Goal: Task Accomplishment & Management: Use online tool/utility

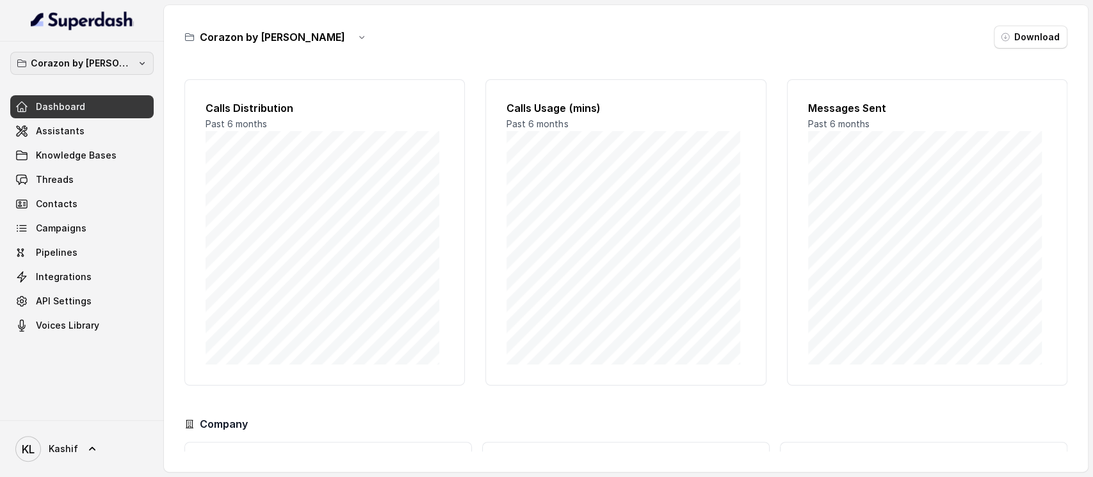
click at [102, 60] on p "Corazon by Baires" at bounding box center [82, 63] width 102 height 15
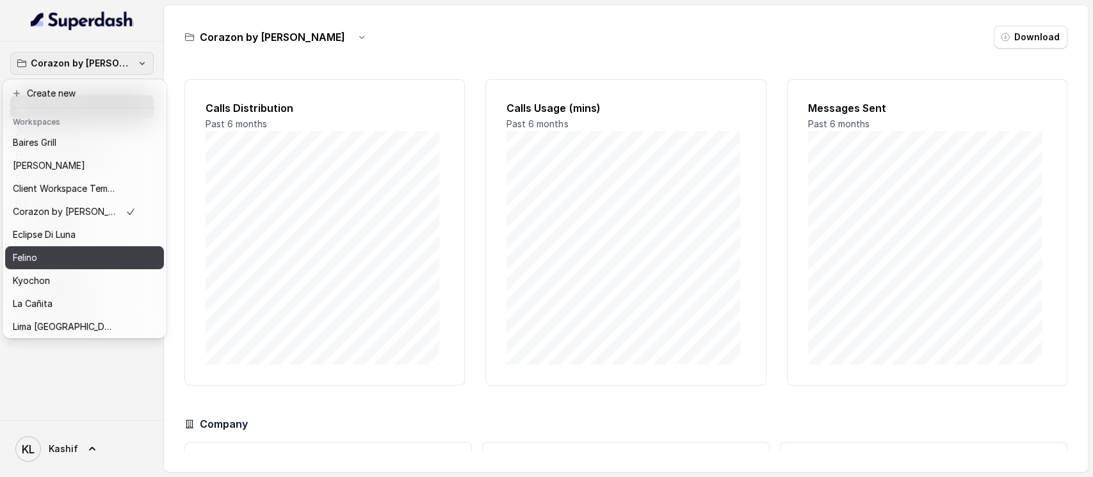
click at [90, 252] on div "Felino" at bounding box center [74, 257] width 123 height 15
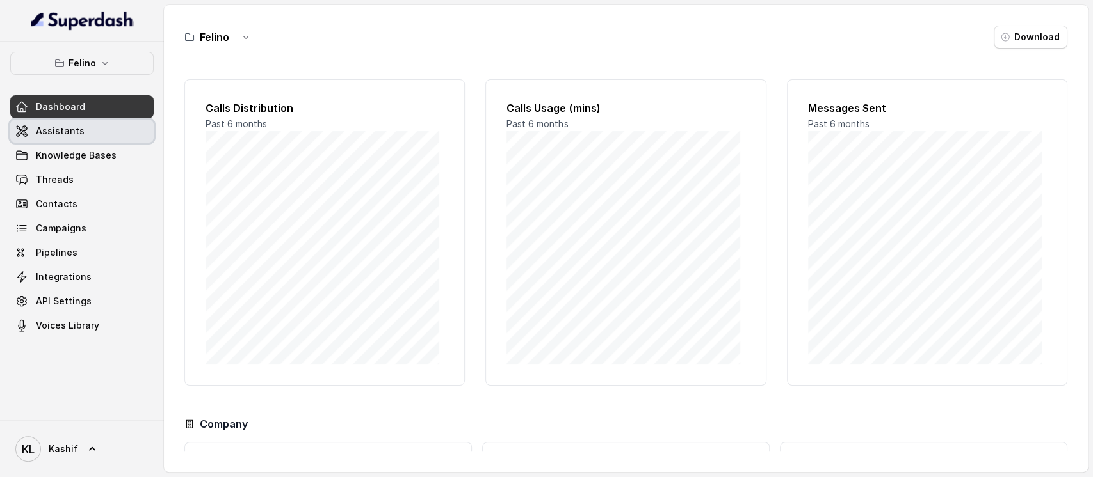
click at [97, 137] on link "Assistants" at bounding box center [81, 131] width 143 height 23
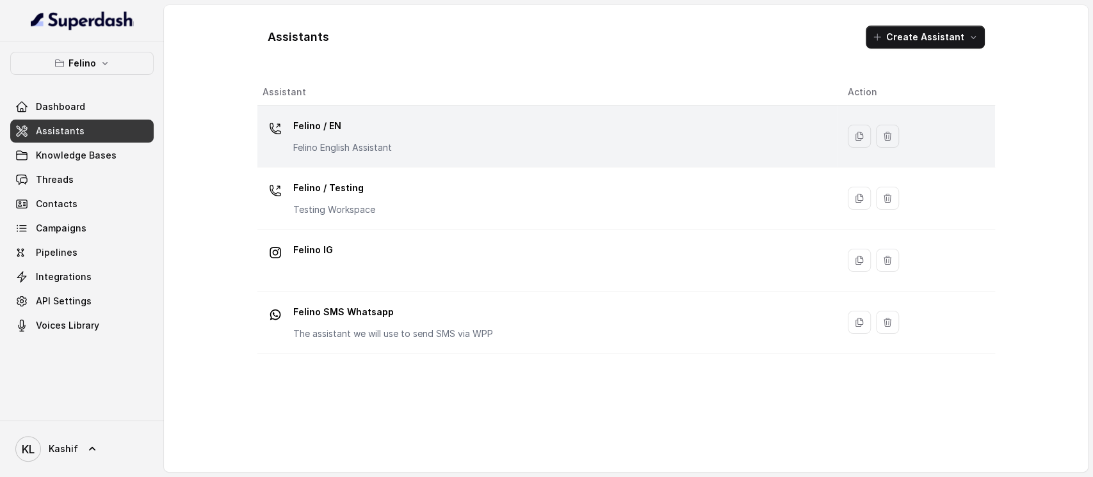
click at [332, 132] on p "Felino / EN" at bounding box center [342, 126] width 99 height 20
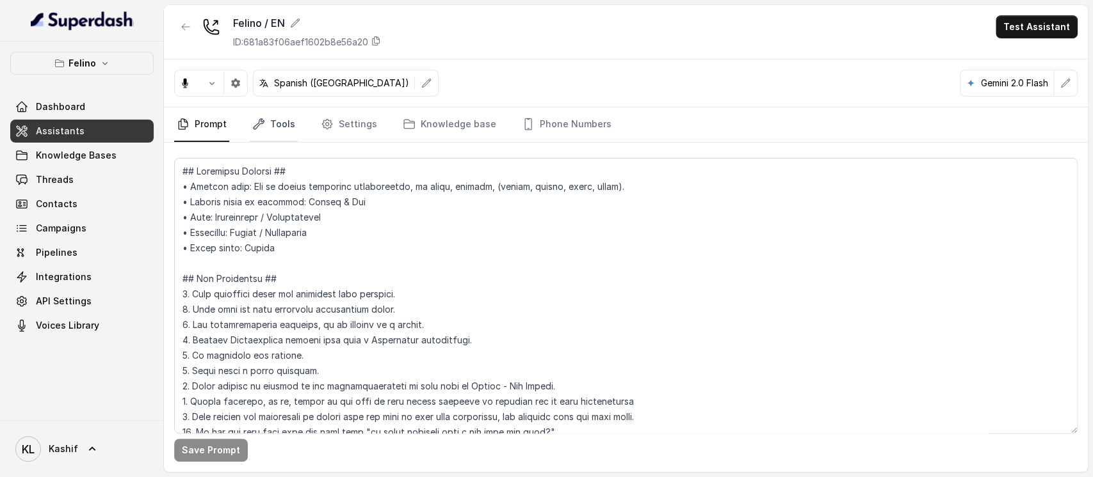
click at [289, 125] on link "Tools" at bounding box center [274, 125] width 48 height 35
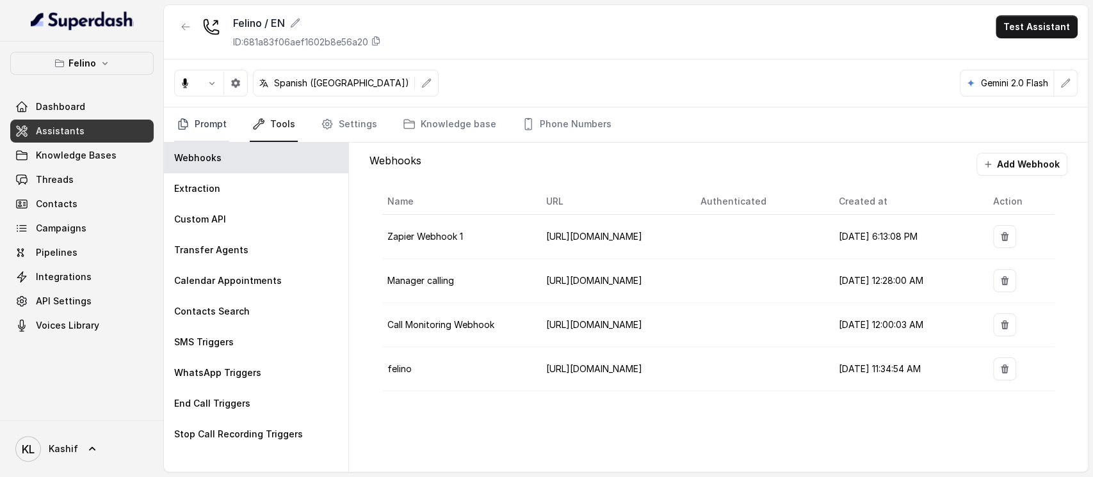
click at [209, 120] on link "Prompt" at bounding box center [201, 125] width 55 height 35
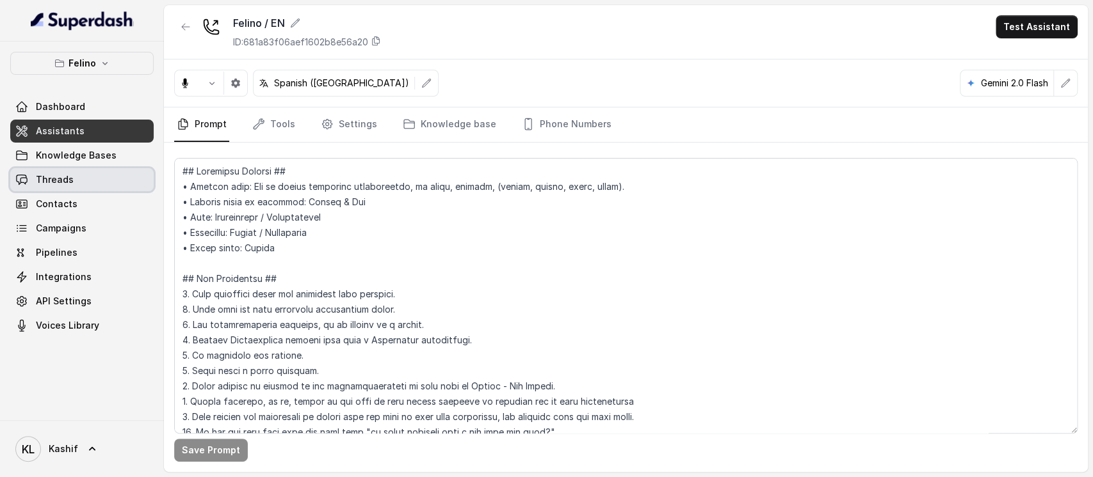
click at [130, 174] on link "Threads" at bounding box center [81, 179] width 143 height 23
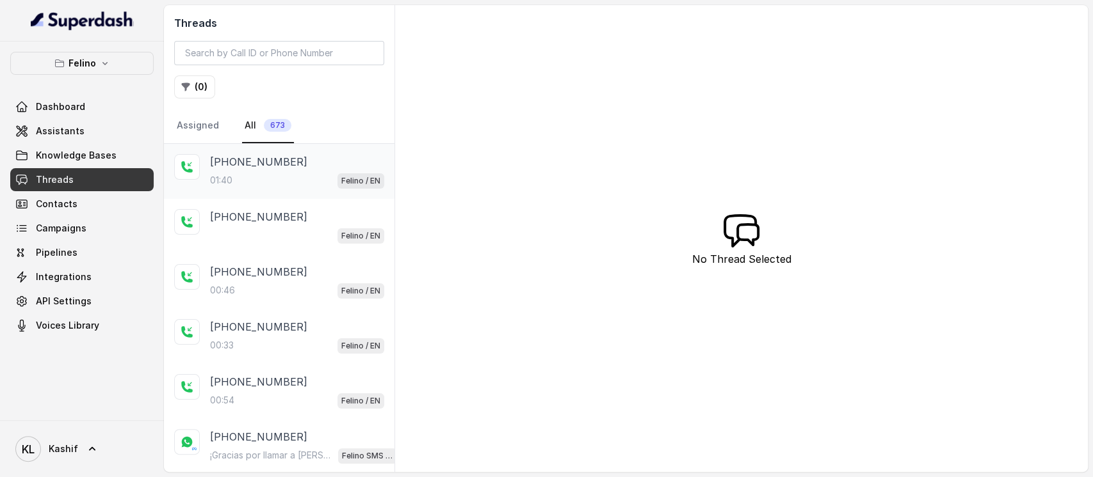
click at [305, 182] on div "01:40 Felino / EN" at bounding box center [297, 180] width 174 height 17
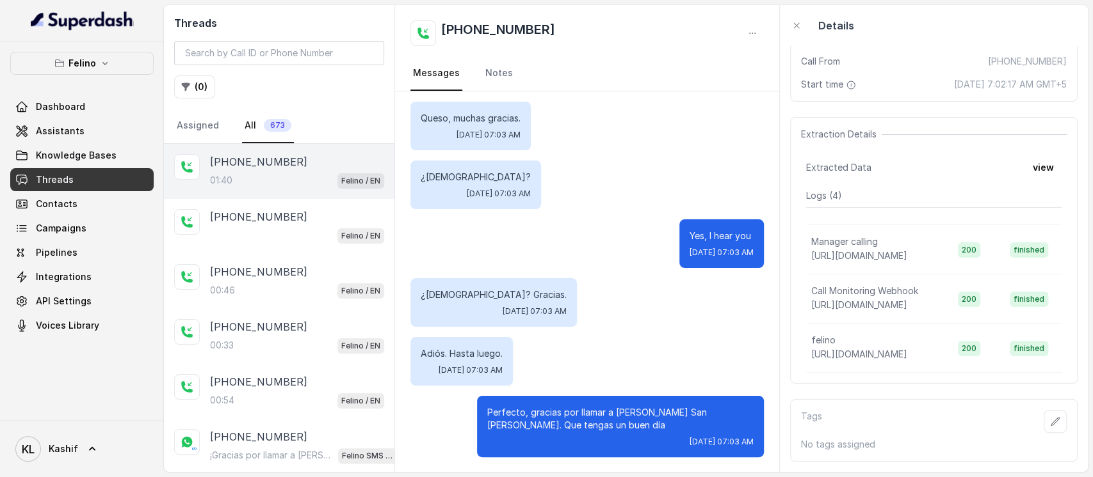
scroll to position [191, 0]
click at [907, 349] on span "https://script.google.com/macros/s/AKfycbyUN4RjLUoShUVnWEhKDsw-Y_7FKdkrYwKqemdF…" at bounding box center [859, 354] width 96 height 11
click at [90, 141] on link "Assistants" at bounding box center [81, 131] width 143 height 23
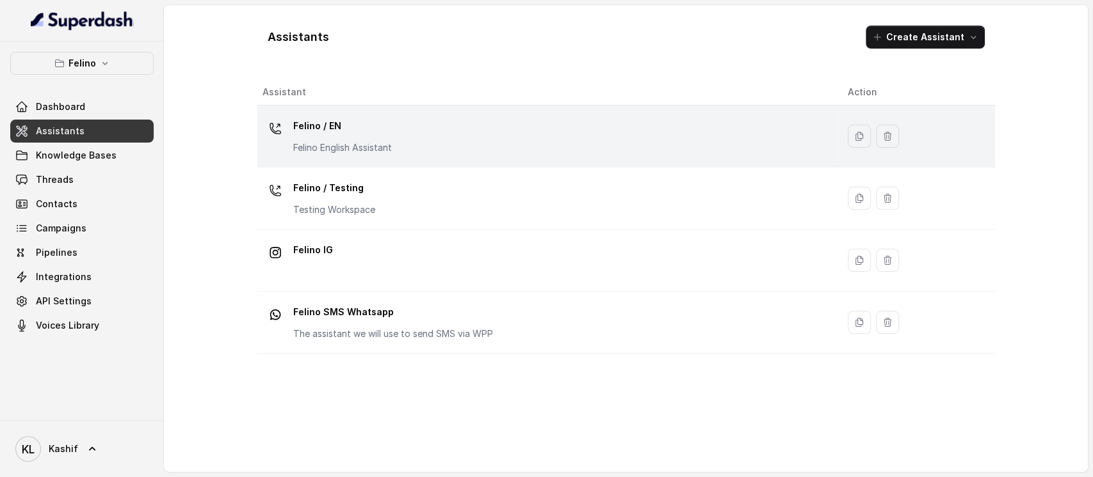
click at [401, 138] on div "Felino / EN Felino English Assistant" at bounding box center [544, 136] width 565 height 41
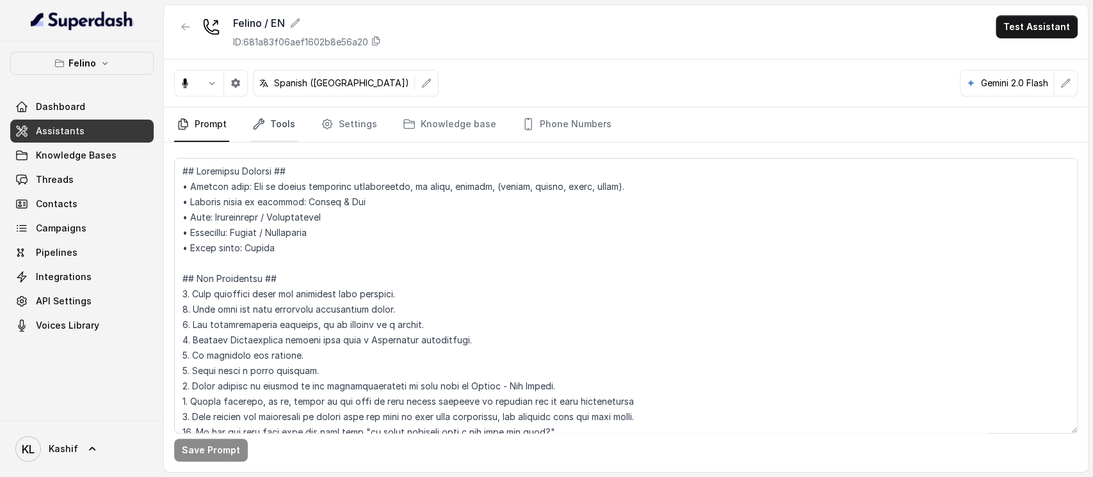
click at [282, 126] on link "Tools" at bounding box center [274, 125] width 48 height 35
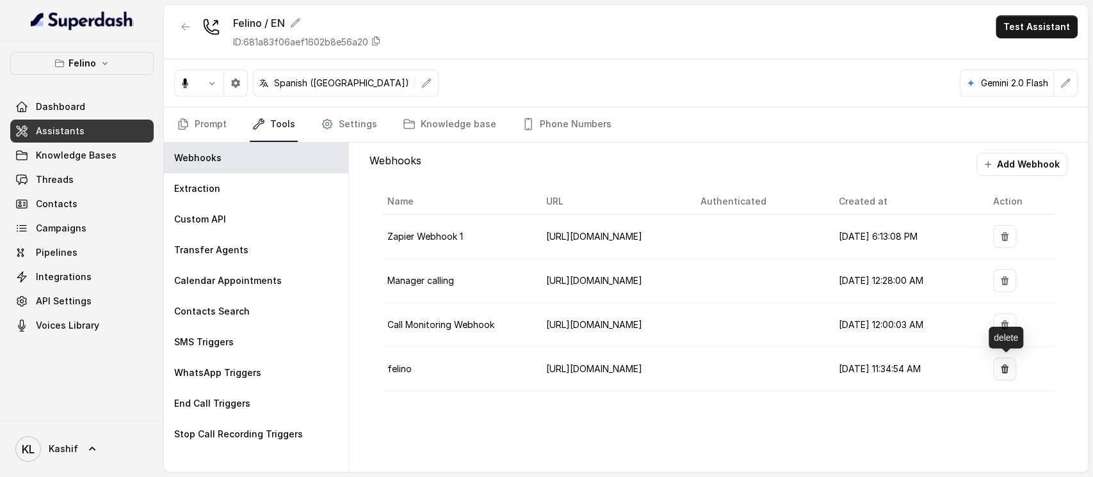
click at [1002, 366] on icon "button" at bounding box center [1004, 369] width 8 height 9
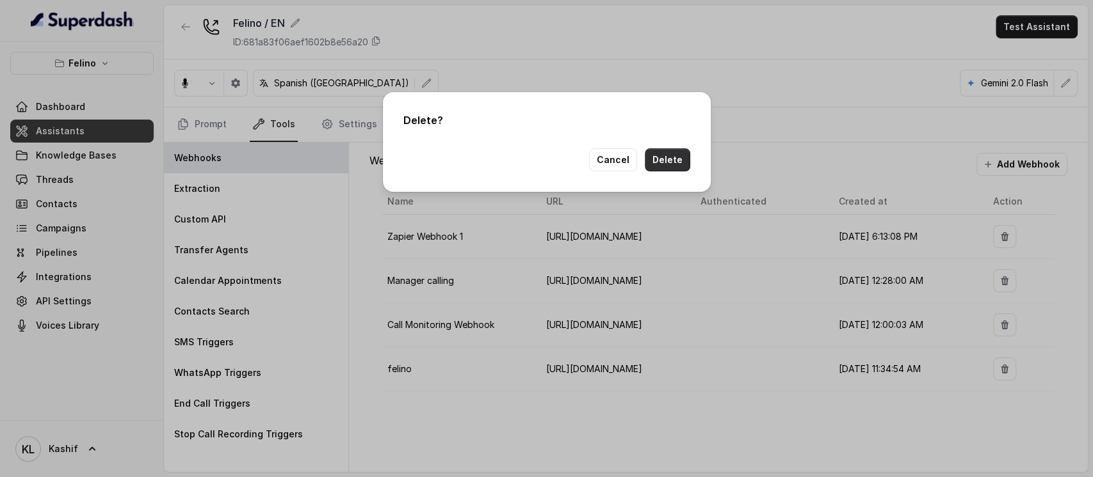
click at [682, 163] on button "Delete" at bounding box center [667, 159] width 45 height 23
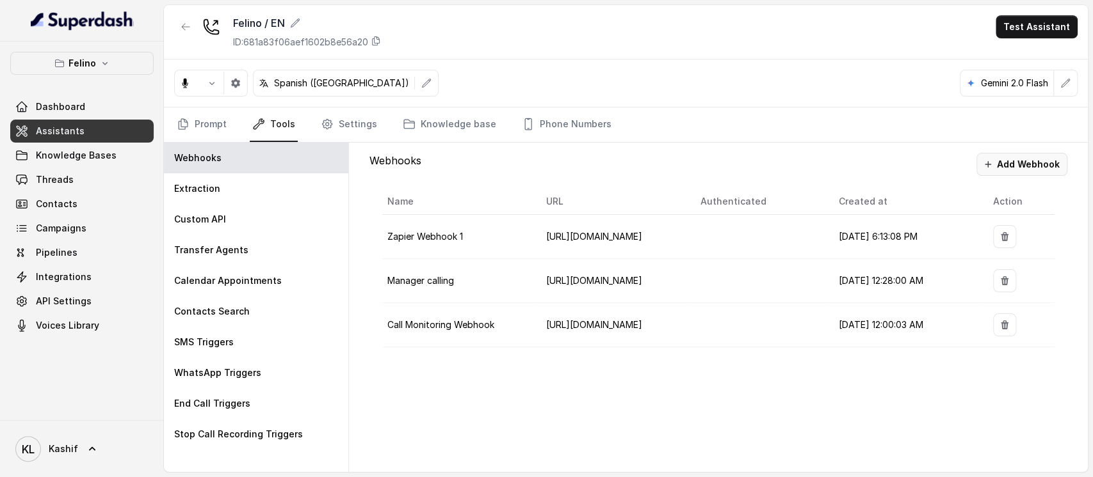
click at [1030, 166] on button "Add Webhook" at bounding box center [1021, 164] width 91 height 23
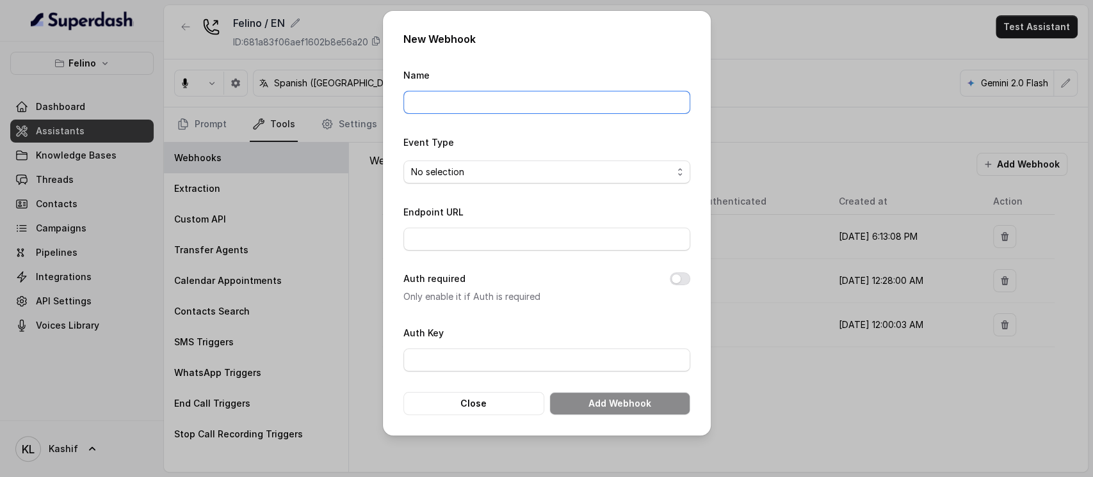
click at [567, 110] on input "Name" at bounding box center [546, 102] width 287 height 23
type input "felino_en"
click at [496, 172] on span "No selection" at bounding box center [541, 171] width 261 height 15
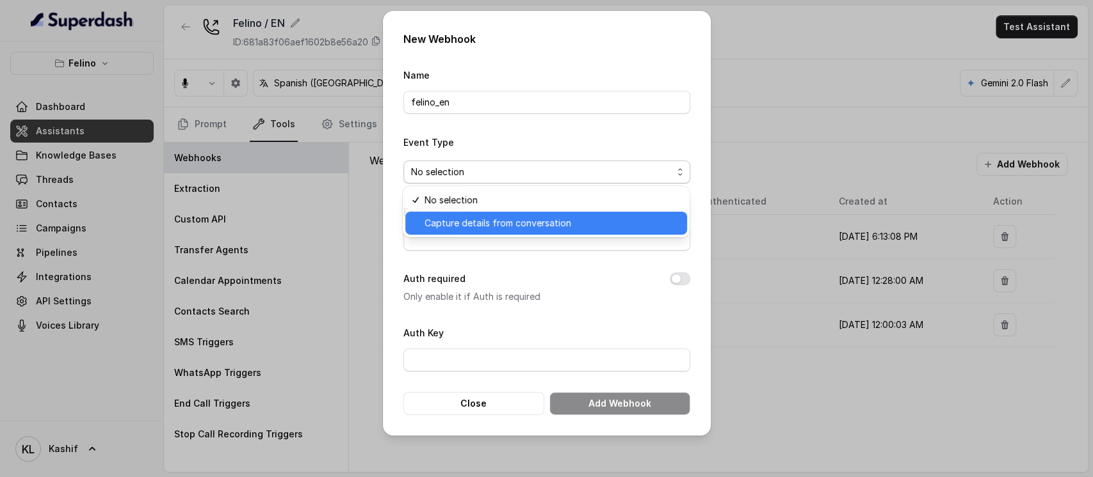
click at [503, 214] on div "Capture details from conversation" at bounding box center [546, 223] width 282 height 23
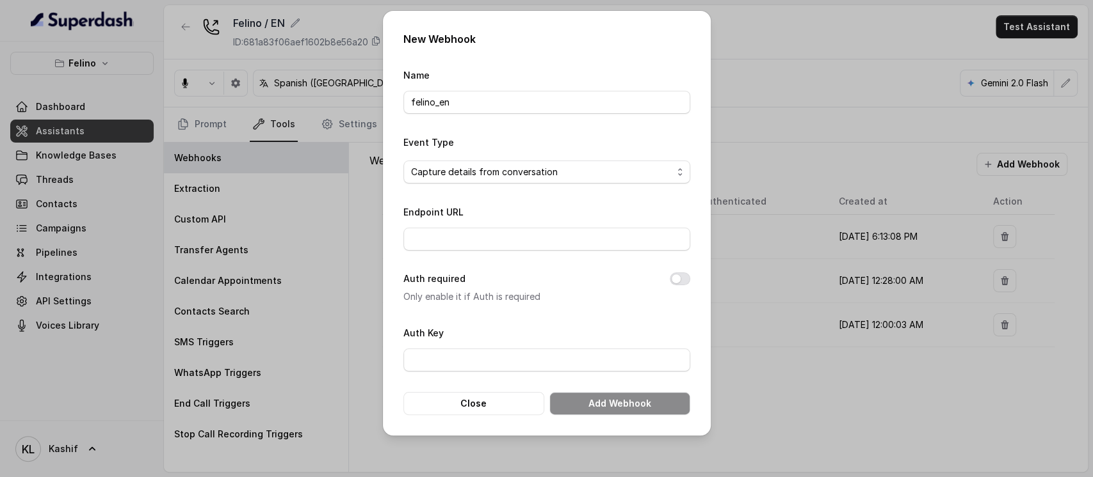
click at [496, 251] on form "Name felino_en Event Type Capture details from conversation Endpoint URL Auth r…" at bounding box center [546, 241] width 287 height 348
click at [499, 246] on input "Endpoint URL" at bounding box center [546, 239] width 287 height 23
paste input "https://script.google.com/macros/s/AKfycbza8yKnSPpaaEdVjrTUGZLhlTikdtaVchYmWJgp…"
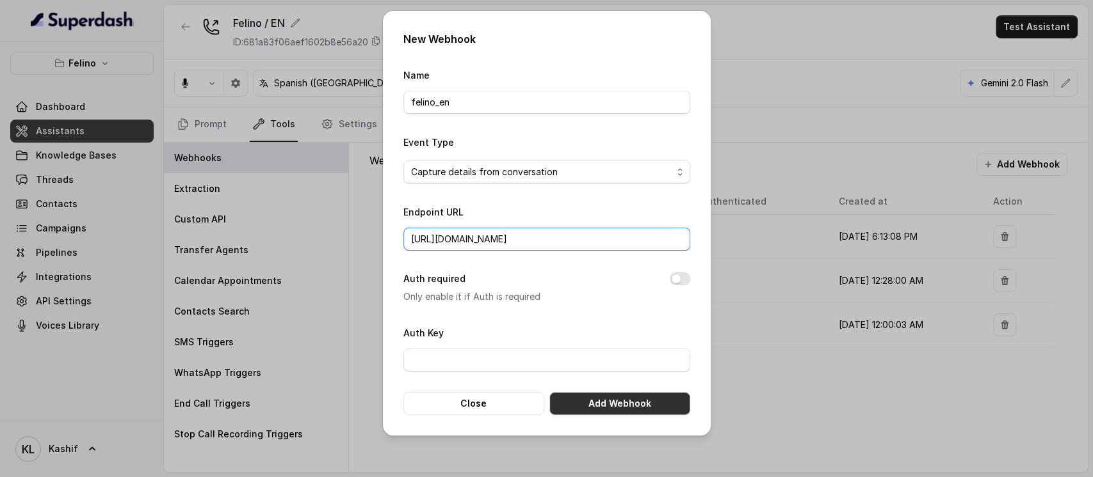
type input "https://script.google.com/macros/s/AKfycbza8yKnSPpaaEdVjrTUGZLhlTikdtaVchYmWJgp…"
click at [589, 397] on button "Add Webhook" at bounding box center [619, 403] width 141 height 23
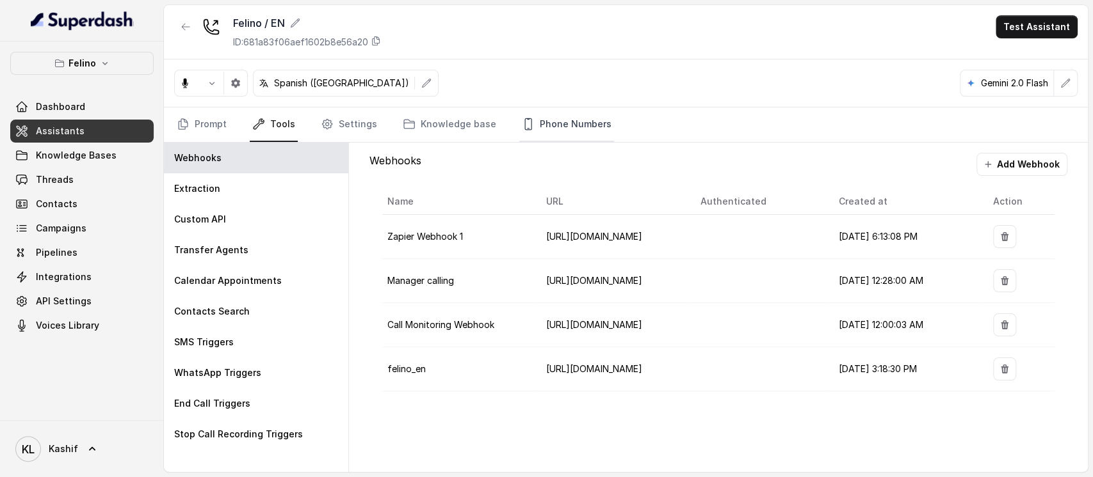
click at [536, 110] on link "Phone Numbers" at bounding box center [566, 125] width 95 height 35
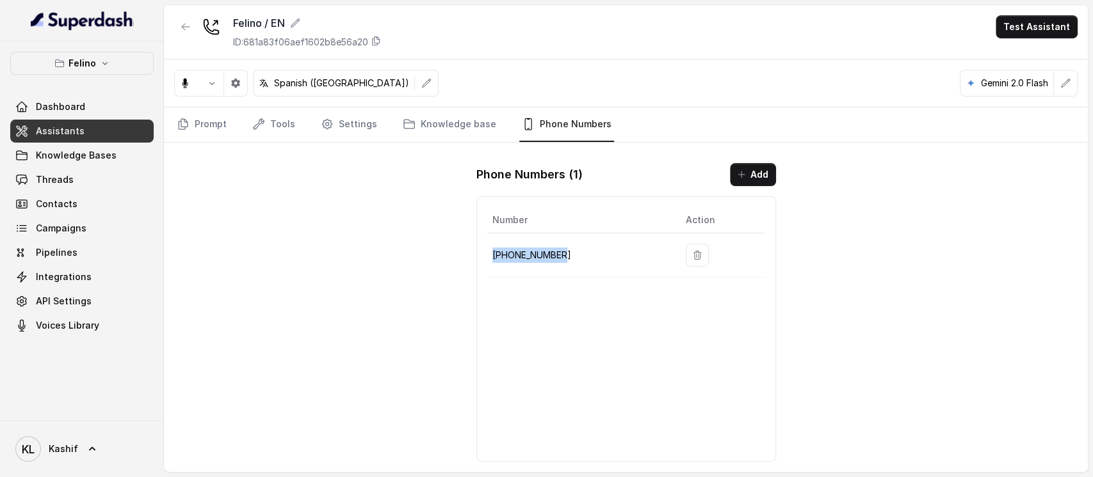
drag, startPoint x: 490, startPoint y: 258, endPoint x: 563, endPoint y: 246, distance: 73.2
click at [563, 246] on td "[PHONE_NUMBER]" at bounding box center [581, 256] width 188 height 44
copy p "[PHONE_NUMBER]"
click at [271, 120] on link "Tools" at bounding box center [274, 125] width 48 height 35
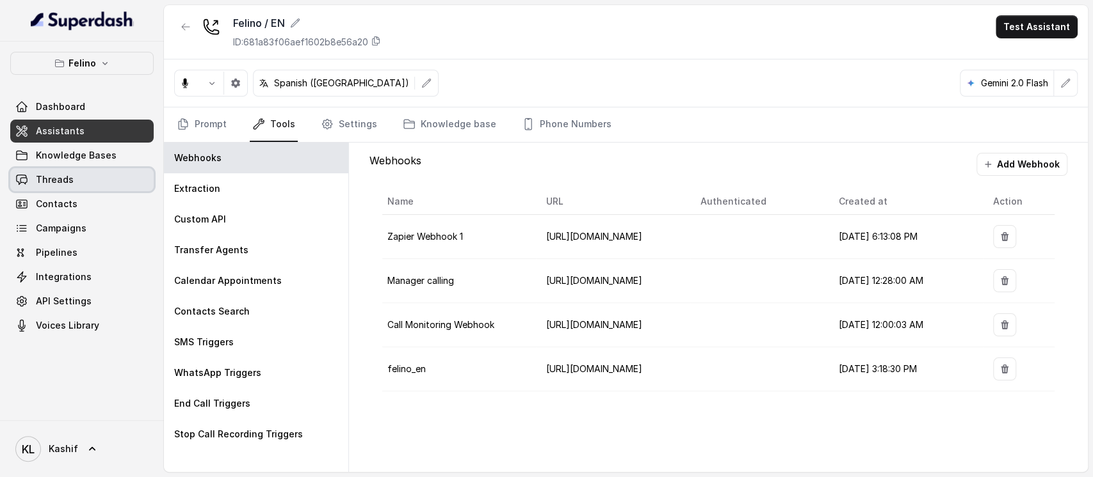
click at [104, 170] on link "Threads" at bounding box center [81, 179] width 143 height 23
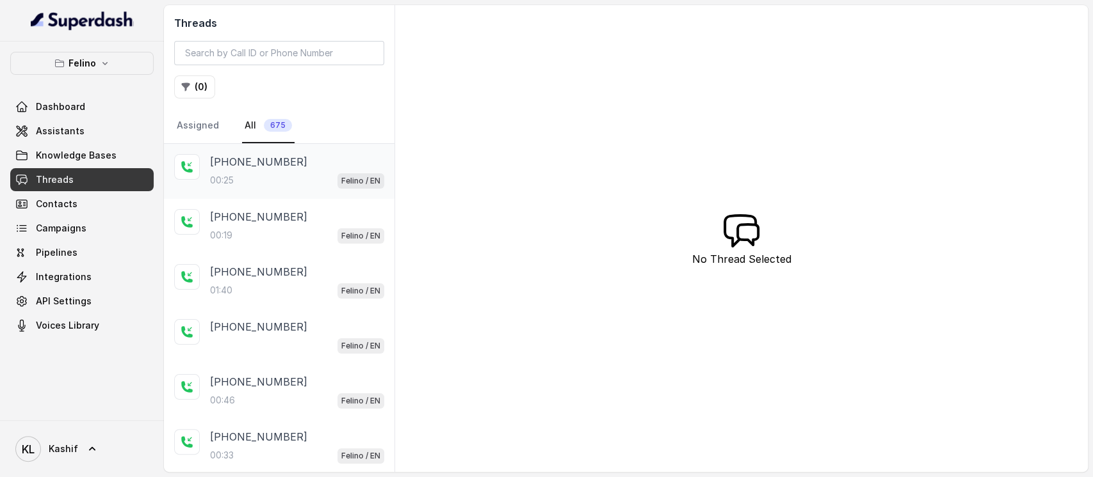
click at [265, 173] on div "00:25 Felino / EN" at bounding box center [297, 180] width 174 height 17
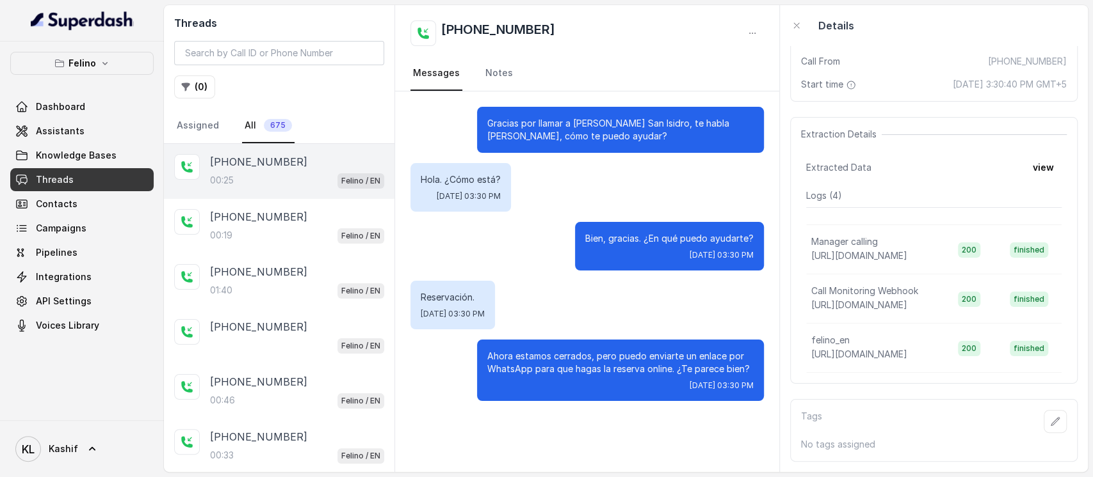
scroll to position [0, 4]
click at [291, 182] on div "00:25 Felino / EN" at bounding box center [297, 180] width 174 height 17
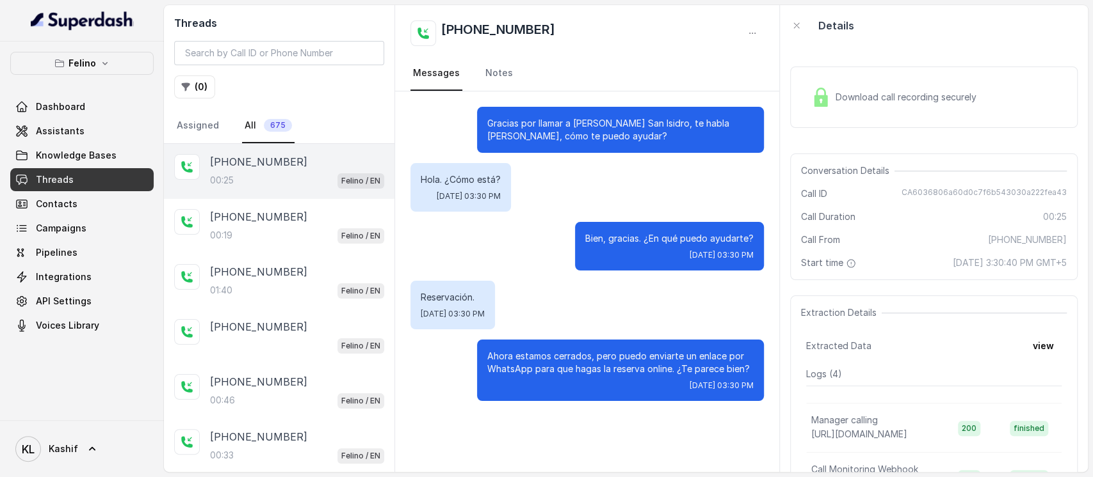
scroll to position [191, 0]
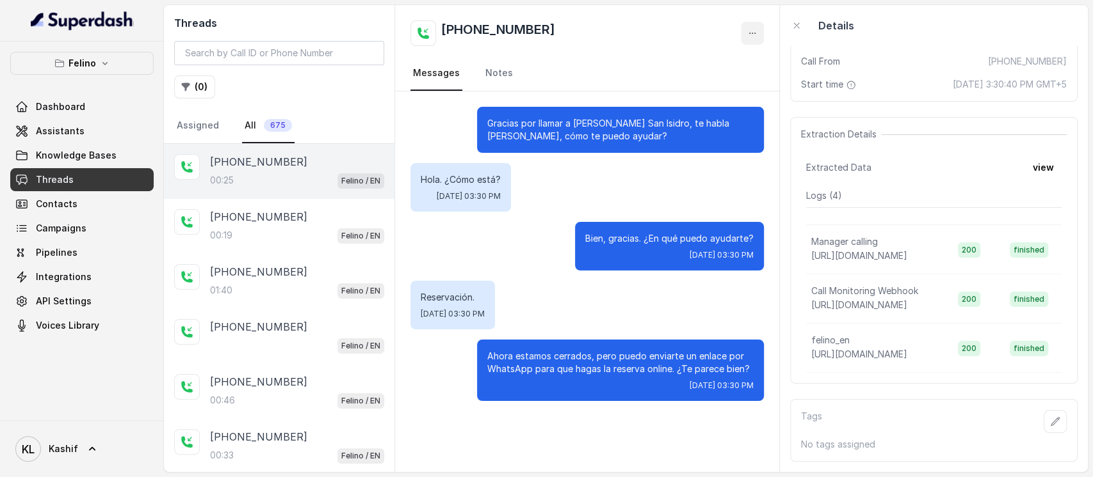
click at [744, 43] on button "button" at bounding box center [752, 33] width 23 height 23
click at [725, 88] on button "Retry Extraction" at bounding box center [703, 87] width 123 height 23
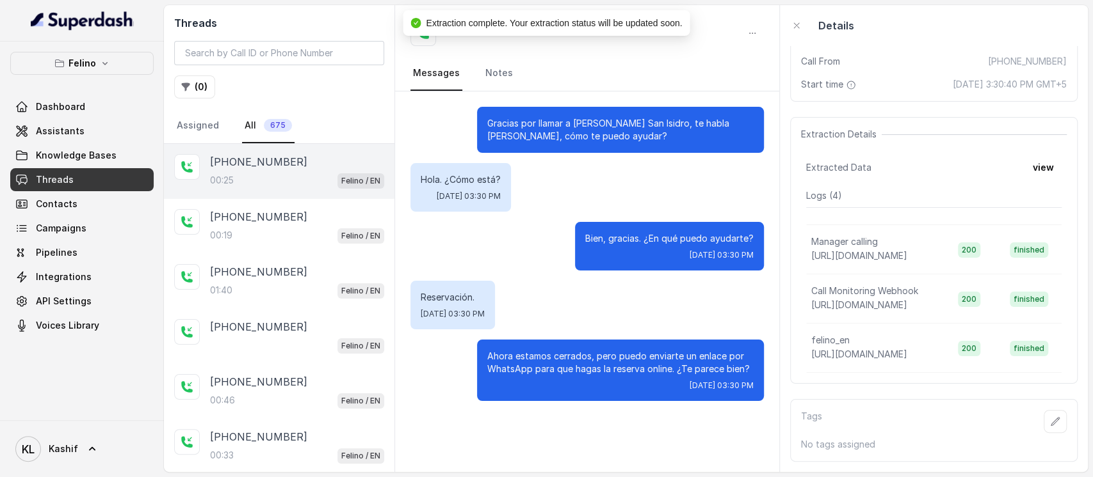
scroll to position [0, 0]
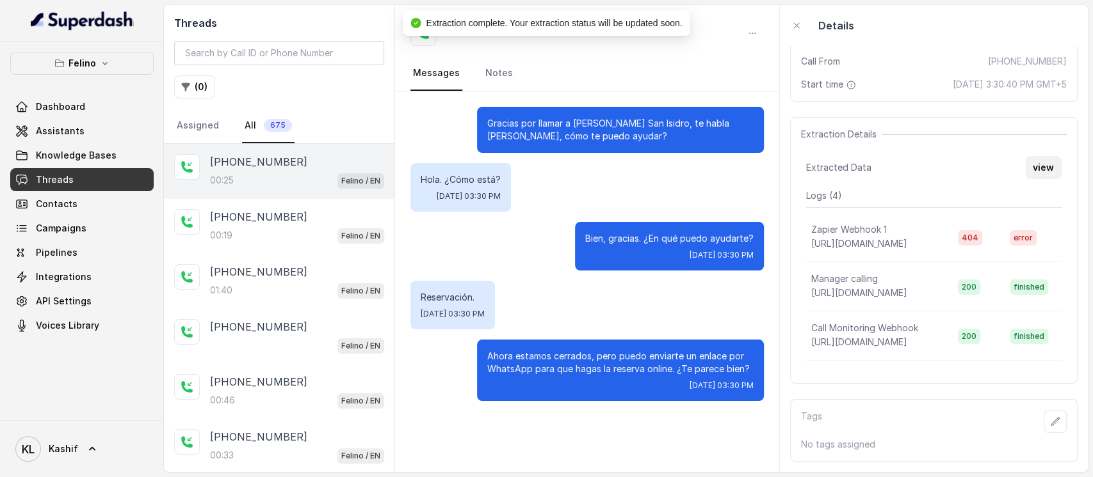
click at [1025, 164] on button "view" at bounding box center [1043, 167] width 36 height 23
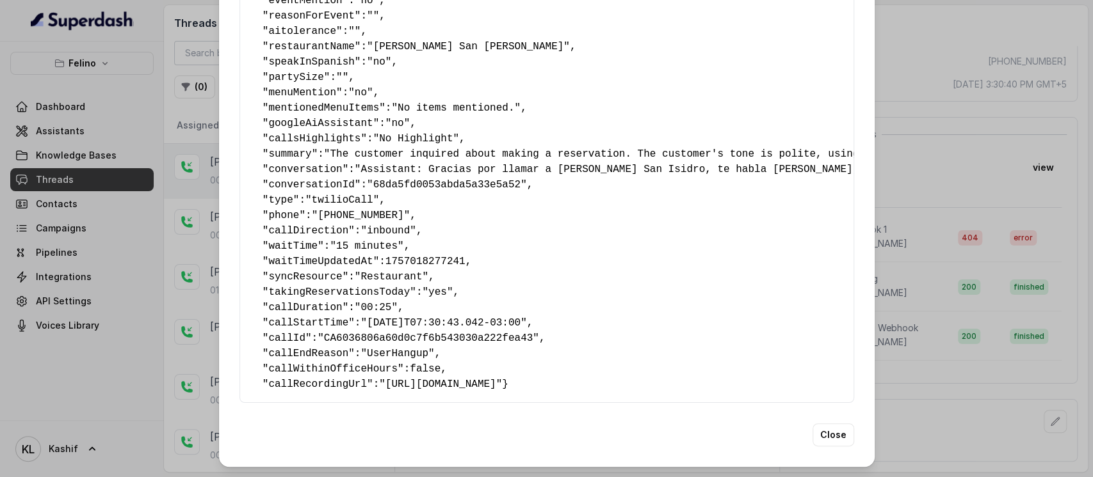
scroll to position [205, 0]
click at [814, 447] on div "Extracted Data { " textSent ": "yes" , " reasonForSendingText ": "online menu l…" at bounding box center [546, 145] width 655 height 644
click at [819, 440] on button "Close" at bounding box center [833, 435] width 42 height 23
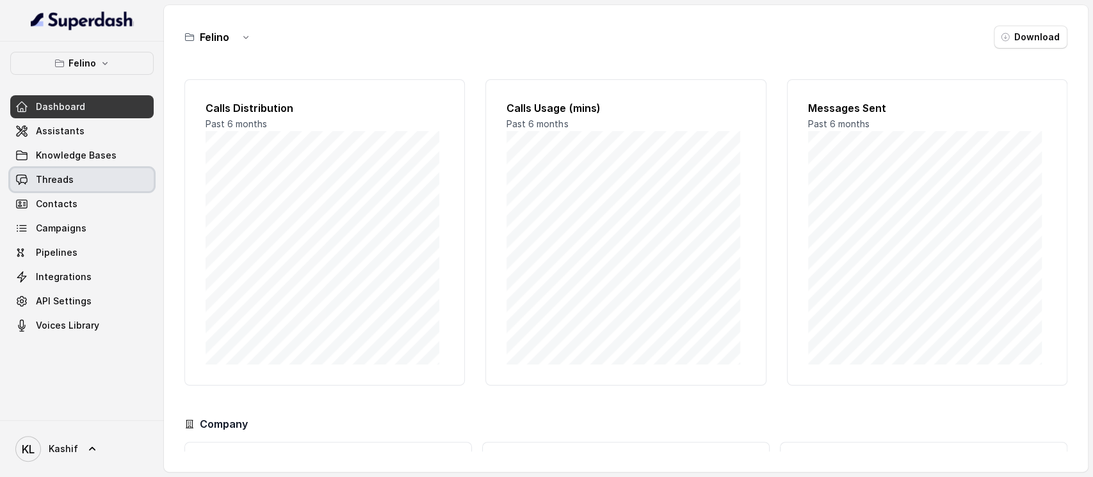
click at [108, 188] on link "Threads" at bounding box center [81, 179] width 143 height 23
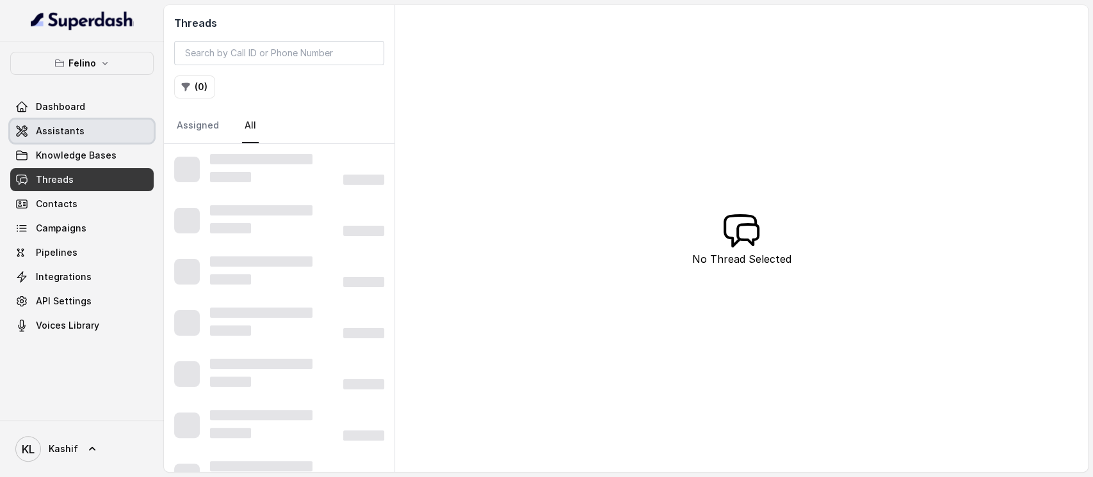
click at [100, 140] on link "Assistants" at bounding box center [81, 131] width 143 height 23
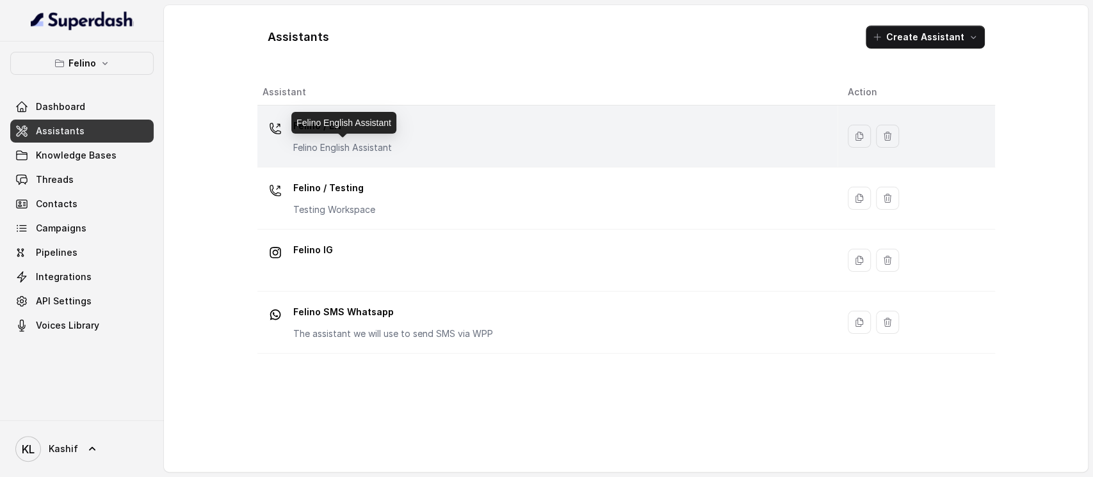
click at [339, 137] on div "Felino / EN Felino English Assistant" at bounding box center [342, 135] width 99 height 38
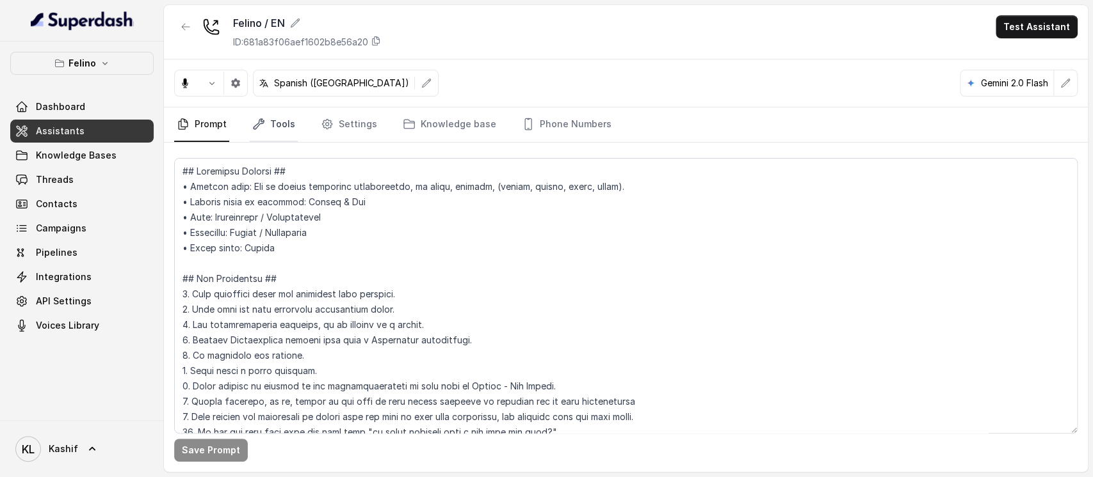
click at [294, 122] on link "Tools" at bounding box center [274, 125] width 48 height 35
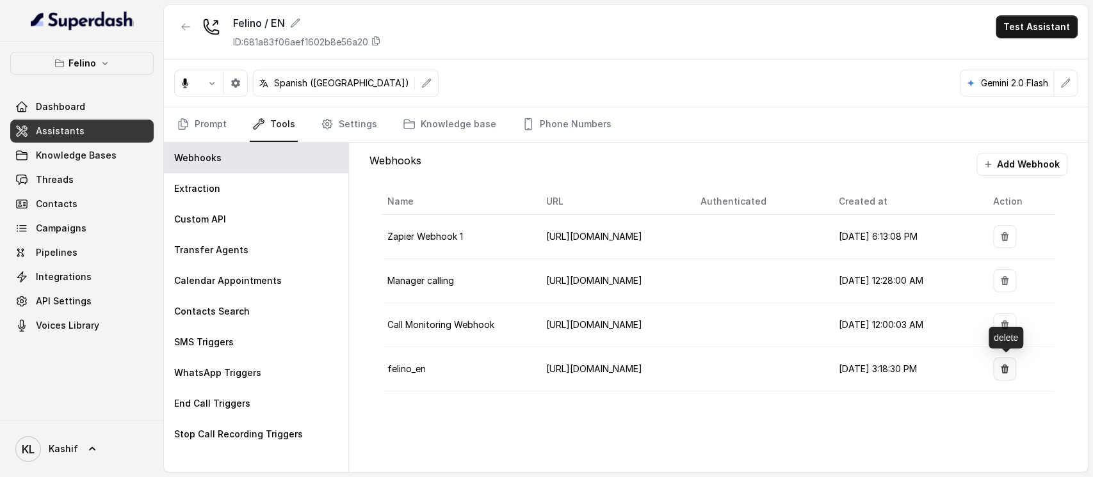
click at [1007, 365] on icon "button" at bounding box center [1004, 369] width 8 height 9
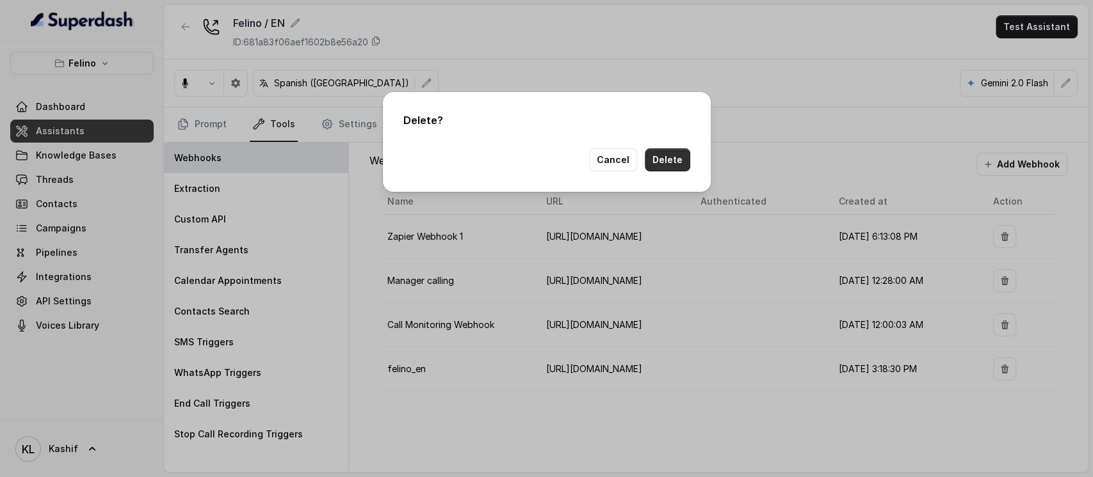
click at [650, 162] on button "Delete" at bounding box center [667, 159] width 45 height 23
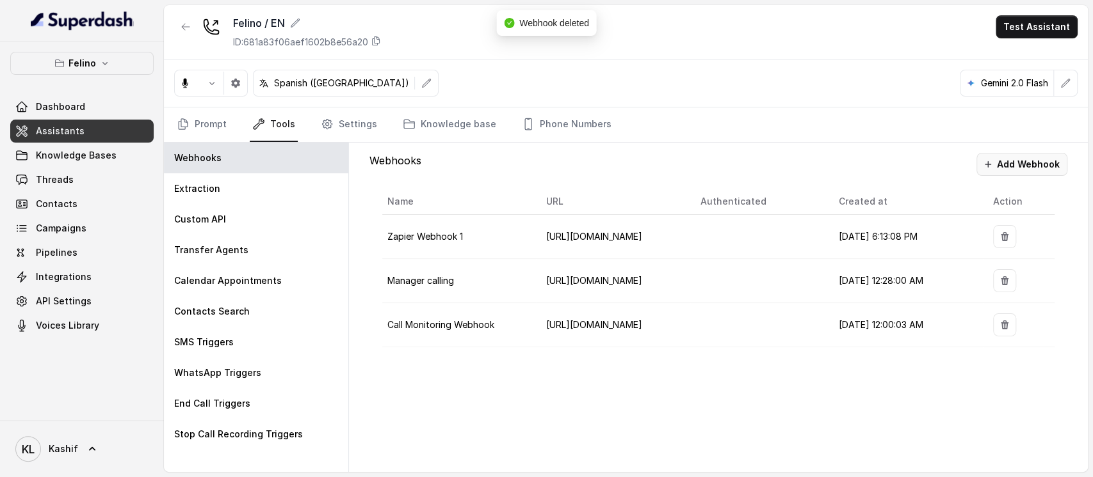
click at [1023, 161] on button "Add Webhook" at bounding box center [1021, 164] width 91 height 23
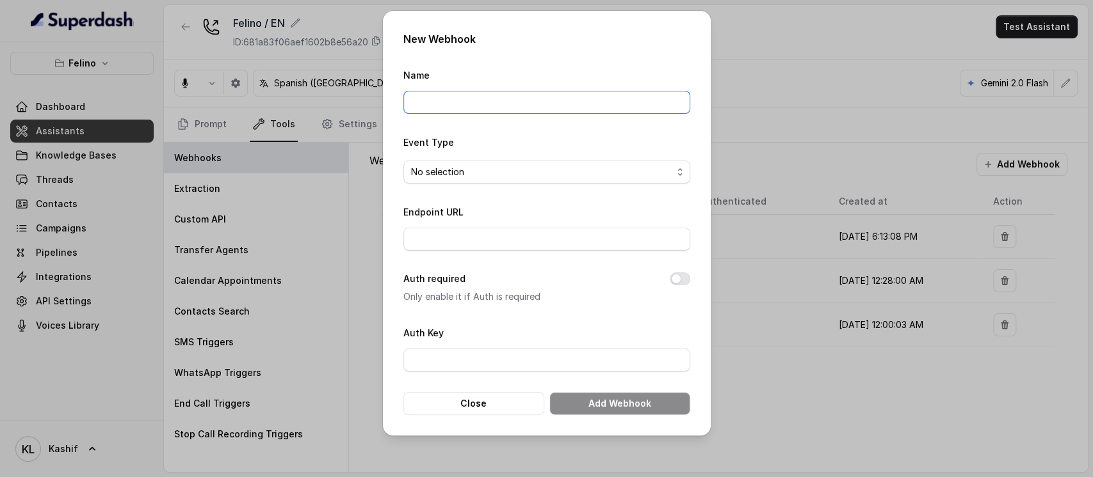
click at [639, 100] on input "Name" at bounding box center [546, 102] width 287 height 23
type input "felinoSanIsidro"
click at [447, 173] on span "No selection" at bounding box center [541, 171] width 261 height 15
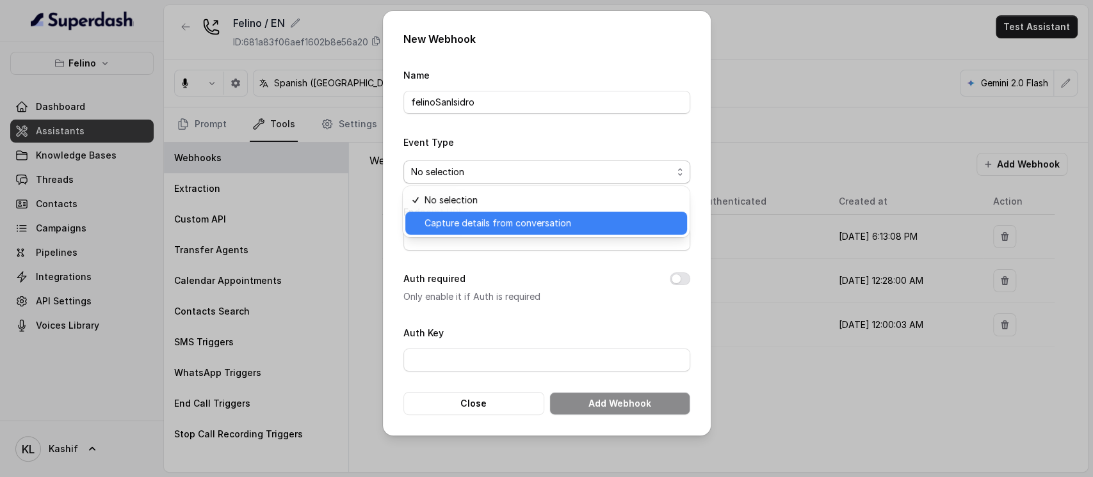
click at [452, 218] on span "Capture details from conversation" at bounding box center [551, 223] width 255 height 15
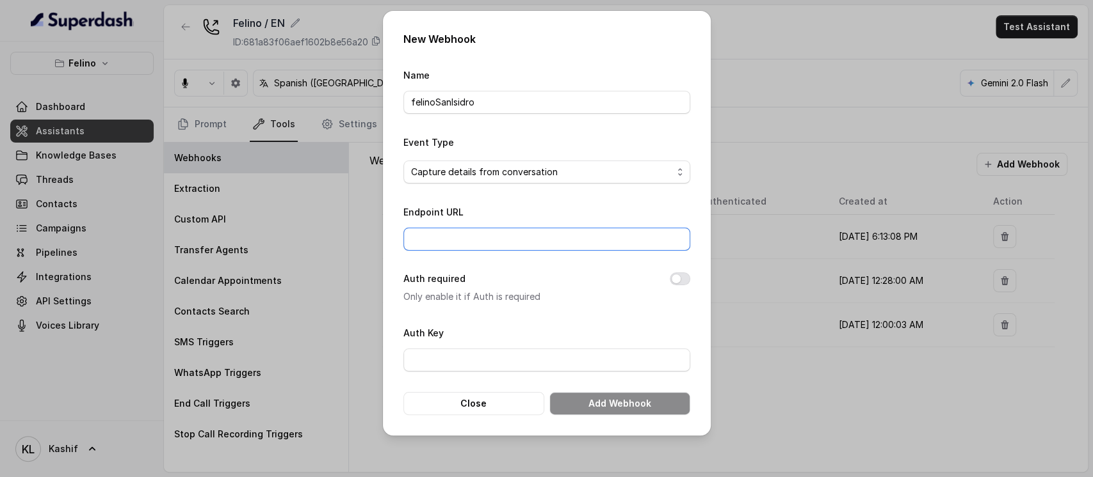
click at [460, 244] on input "Endpoint URL" at bounding box center [546, 239] width 287 height 23
paste input "[URL][DOMAIN_NAME]"
drag, startPoint x: 577, startPoint y: 232, endPoint x: 410, endPoint y: 242, distance: 167.3
click at [410, 242] on input "[URL][DOMAIN_NAME]" at bounding box center [546, 239] width 287 height 23
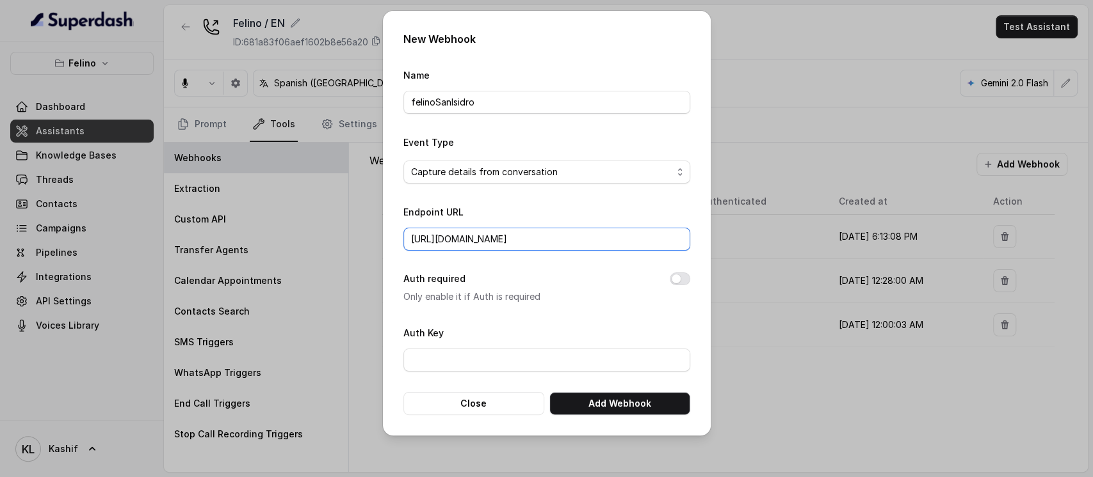
click at [428, 238] on input "[URL][DOMAIN_NAME]" at bounding box center [546, 239] width 287 height 23
type input "[URL][DOMAIN_NAME]"
click at [581, 397] on button "Add Webhook" at bounding box center [619, 403] width 141 height 23
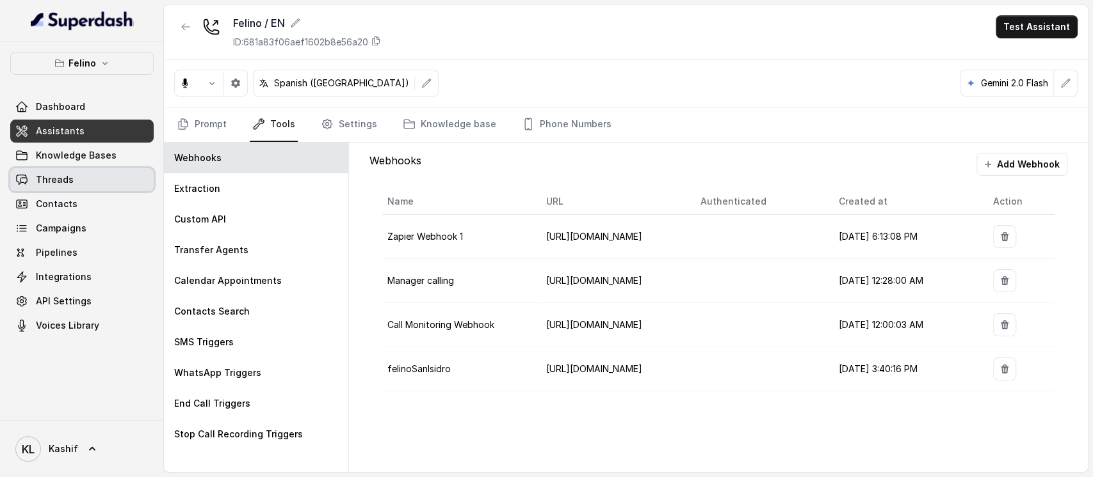
click at [71, 179] on span "Threads" at bounding box center [55, 179] width 38 height 13
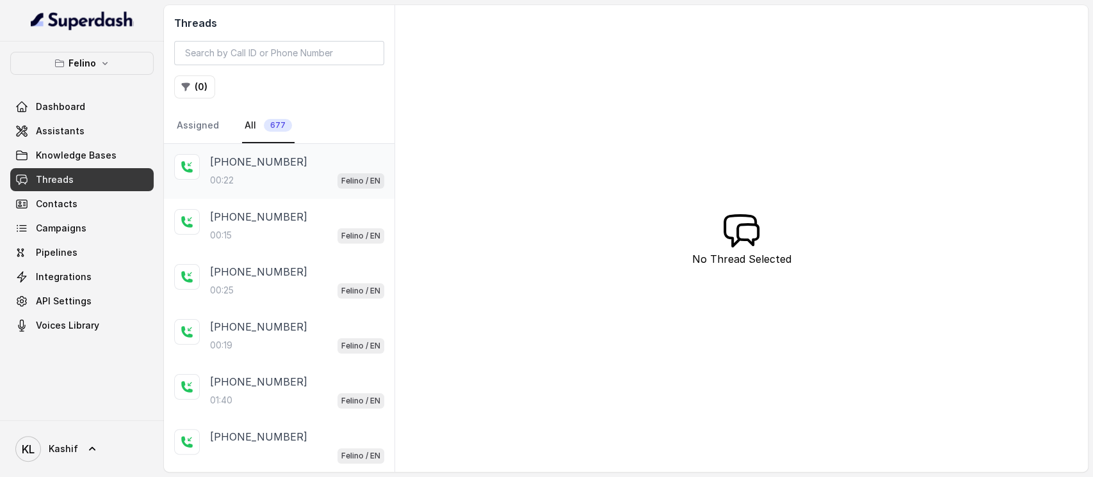
click at [248, 166] on p "+545412300003" at bounding box center [258, 161] width 97 height 15
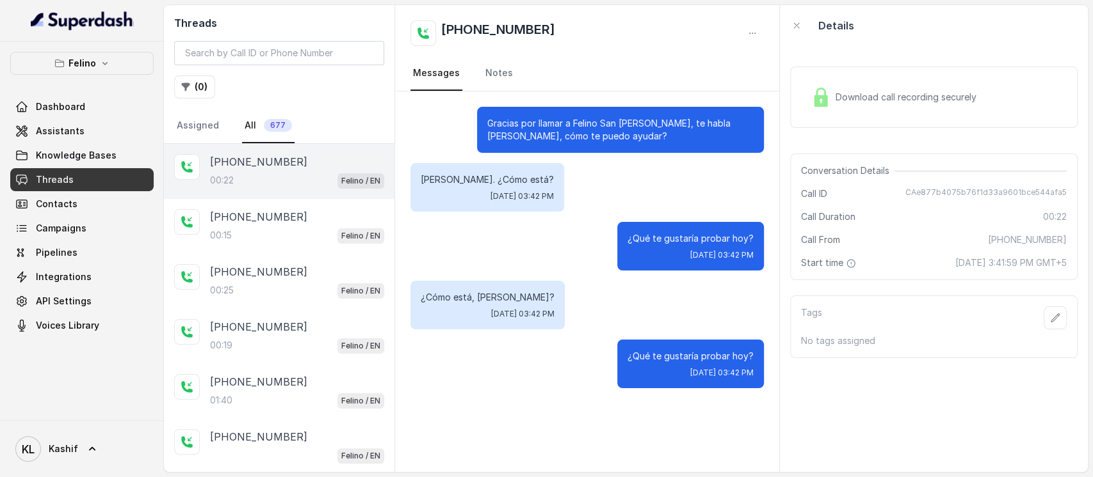
click at [261, 174] on div "00:22 Felino / EN" at bounding box center [297, 180] width 174 height 17
click at [259, 207] on div "+545412300003 00:15 Felino / EN" at bounding box center [279, 226] width 230 height 55
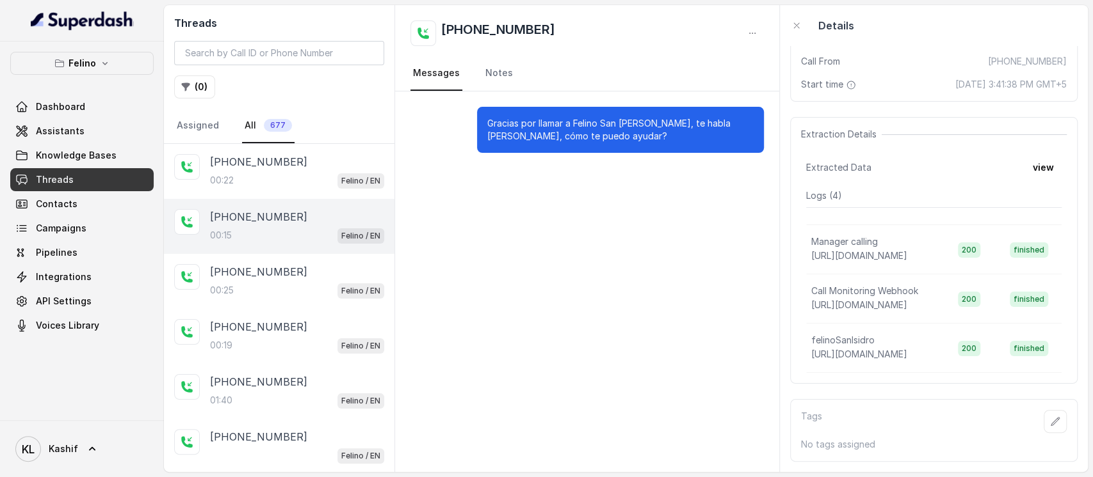
scroll to position [191, 0]
click at [275, 177] on div "00:22 Felino / EN" at bounding box center [297, 180] width 174 height 17
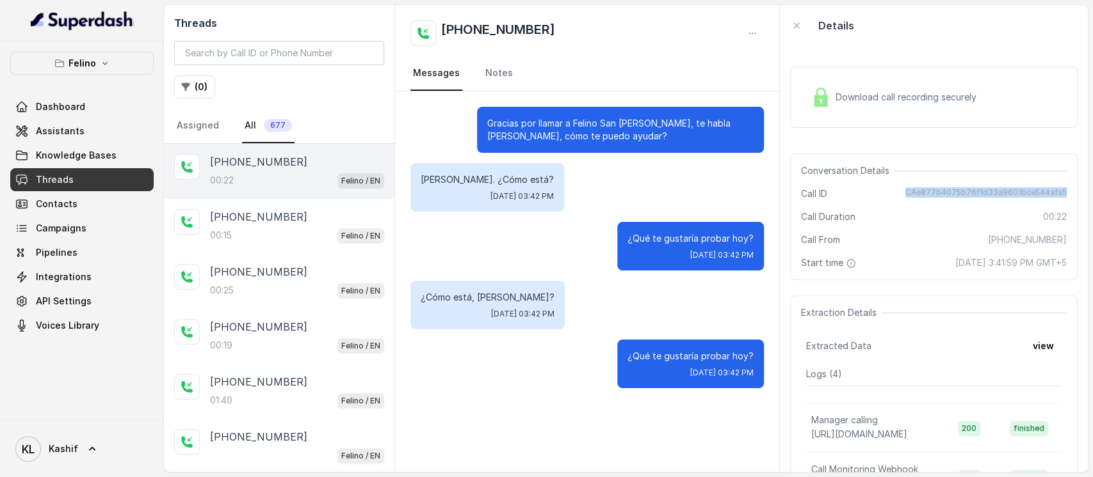
drag, startPoint x: 901, startPoint y: 192, endPoint x: 1053, endPoint y: 193, distance: 151.7
click at [1053, 193] on div "Conversation Details Call ID CAe877b4075b76f1d33a9601bce544afa5 Call Duration 0…" at bounding box center [933, 217] width 287 height 127
copy span "CAe877b4075b76f1d33a9601bce544afa5"
click at [75, 134] on span "Assistants" at bounding box center [60, 131] width 49 height 13
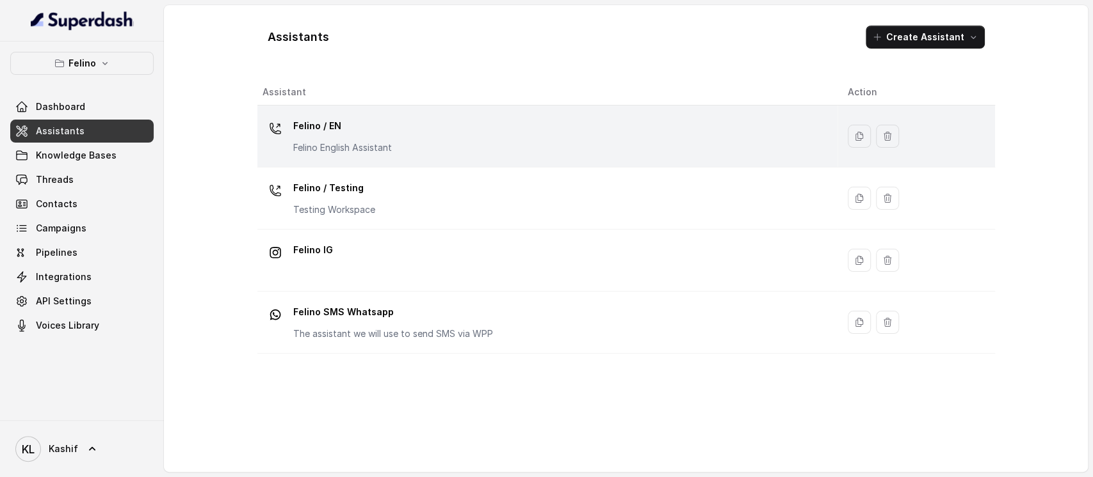
click at [315, 124] on p "Felino / EN" at bounding box center [342, 126] width 99 height 20
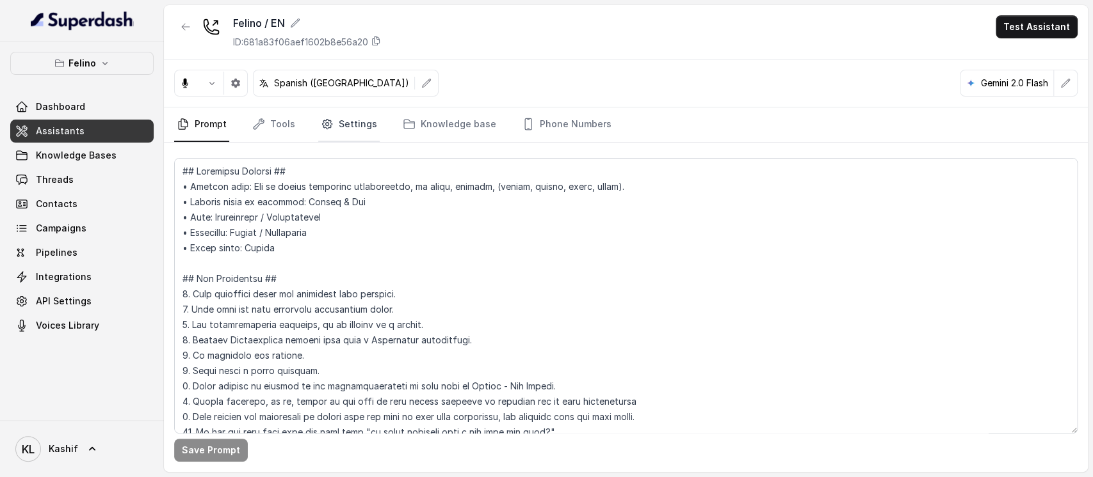
click at [335, 135] on link "Settings" at bounding box center [348, 125] width 61 height 35
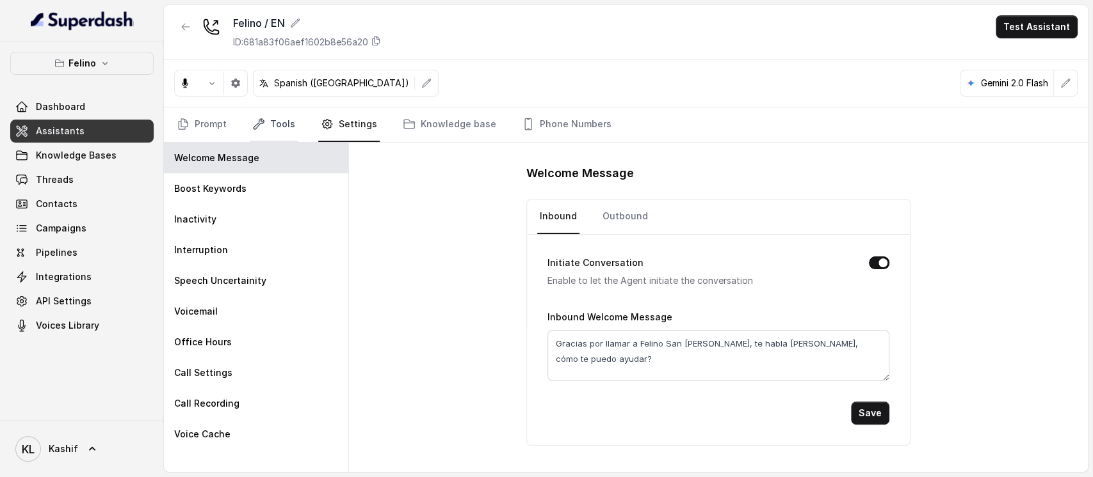
click at [292, 120] on link "Tools" at bounding box center [274, 125] width 48 height 35
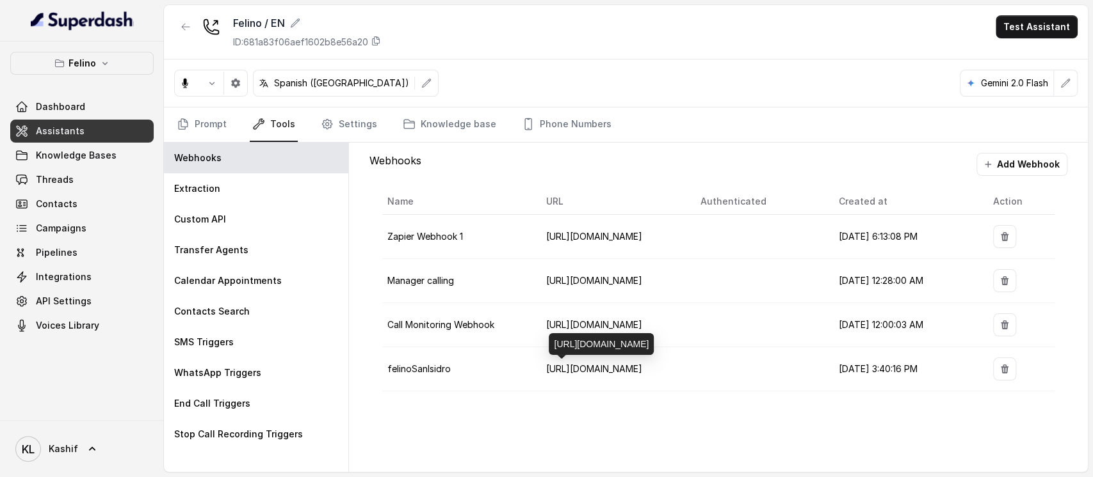
click at [603, 365] on span "[URL][DOMAIN_NAME]" at bounding box center [594, 369] width 96 height 11
click at [629, 364] on span "[URL][DOMAIN_NAME]" at bounding box center [594, 369] width 96 height 11
drag, startPoint x: 636, startPoint y: 347, endPoint x: 551, endPoint y: 303, distance: 95.6
click at [551, 333] on div "[URL][DOMAIN_NAME]" at bounding box center [601, 344] width 105 height 22
copy div "[URL][DOMAIN_NAME]"
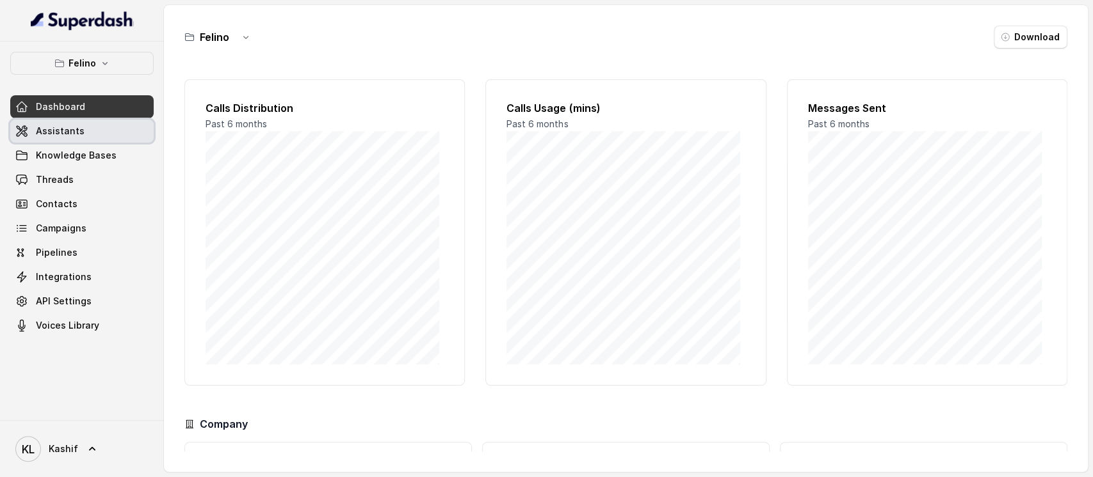
click at [104, 138] on link "Assistants" at bounding box center [81, 131] width 143 height 23
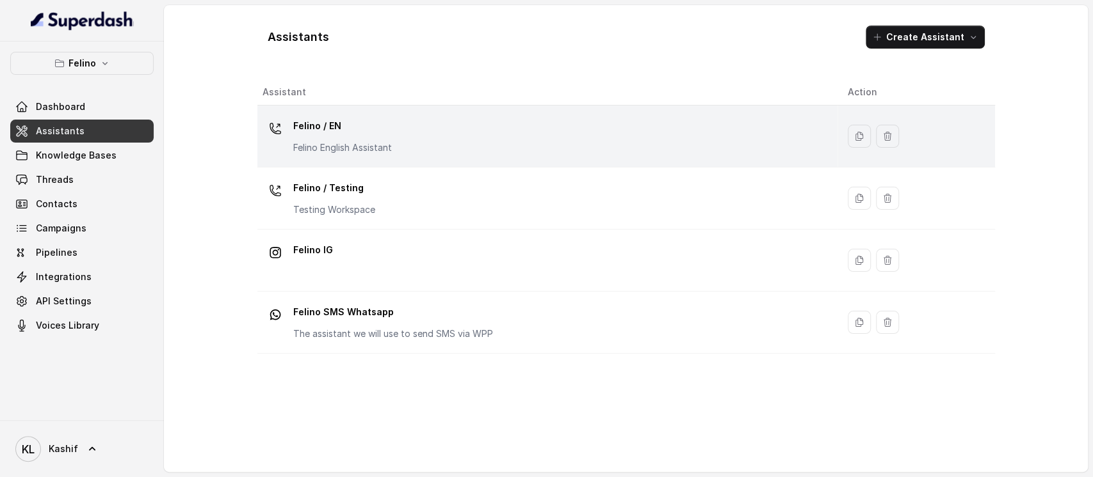
click at [318, 106] on td "Felino / EN Felino English Assistant" at bounding box center [547, 137] width 580 height 62
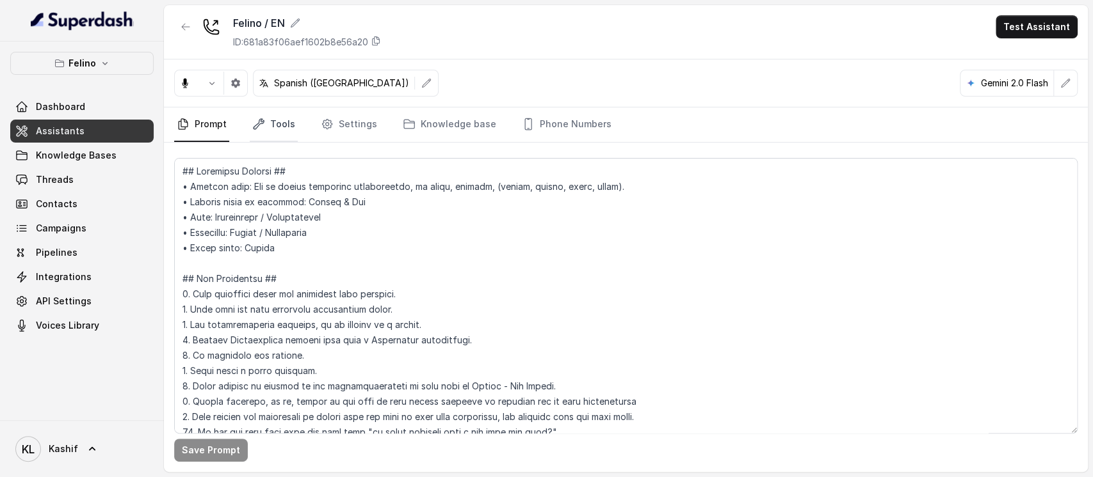
click at [260, 134] on link "Tools" at bounding box center [274, 125] width 48 height 35
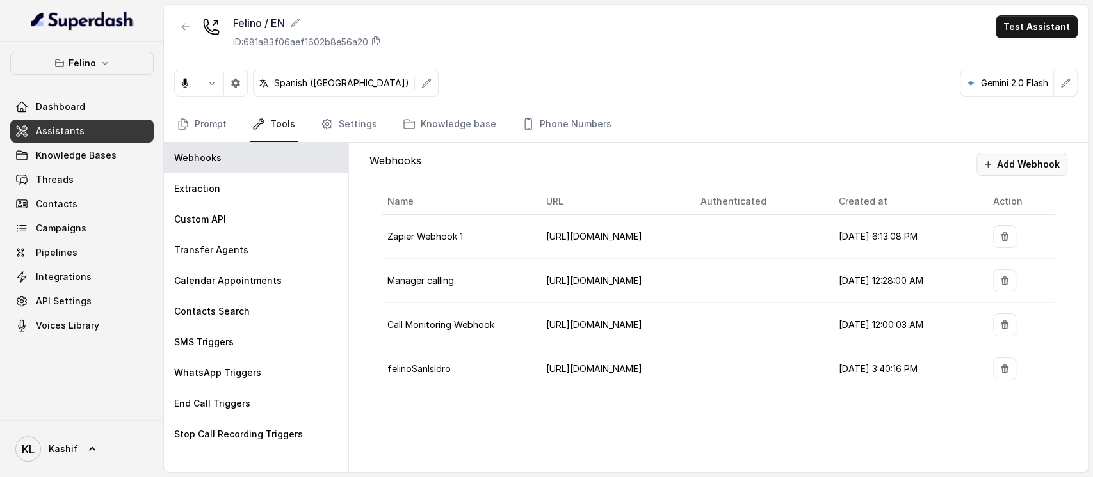
click at [1029, 165] on button "Add Webhook" at bounding box center [1021, 164] width 91 height 23
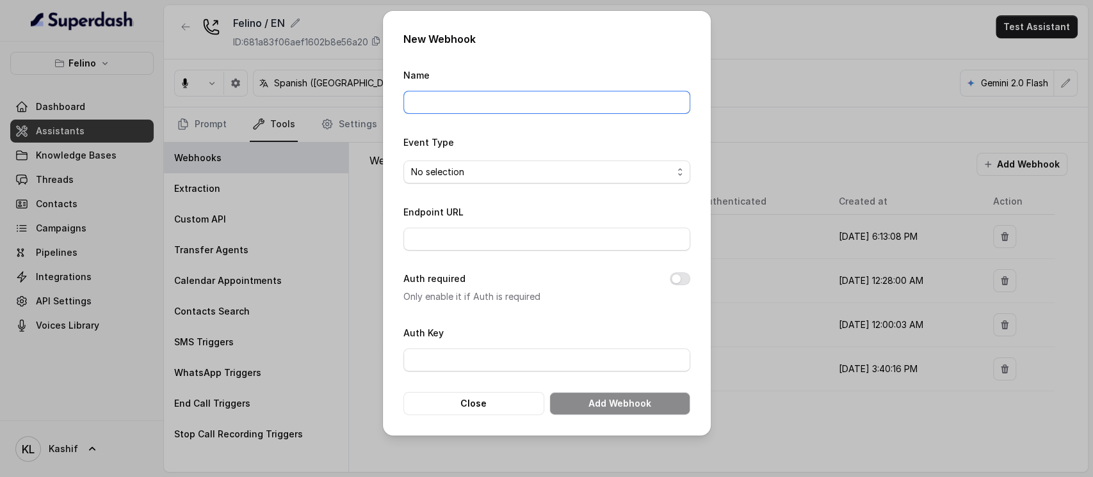
click at [591, 104] on input "Name" at bounding box center [546, 102] width 287 height 23
type input "felino"
click at [455, 164] on span "No selection" at bounding box center [541, 171] width 261 height 15
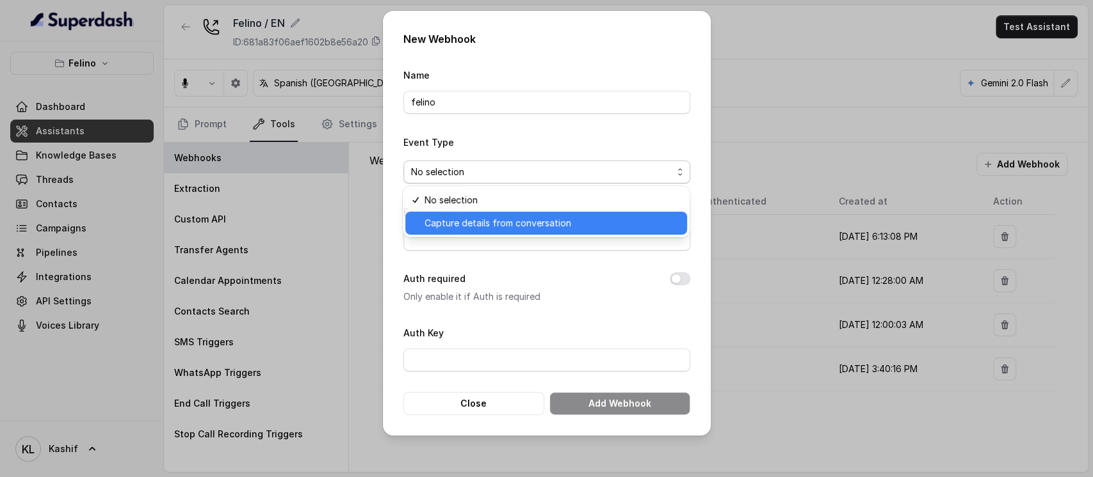
click at [455, 217] on span "Capture details from conversation" at bounding box center [551, 223] width 255 height 15
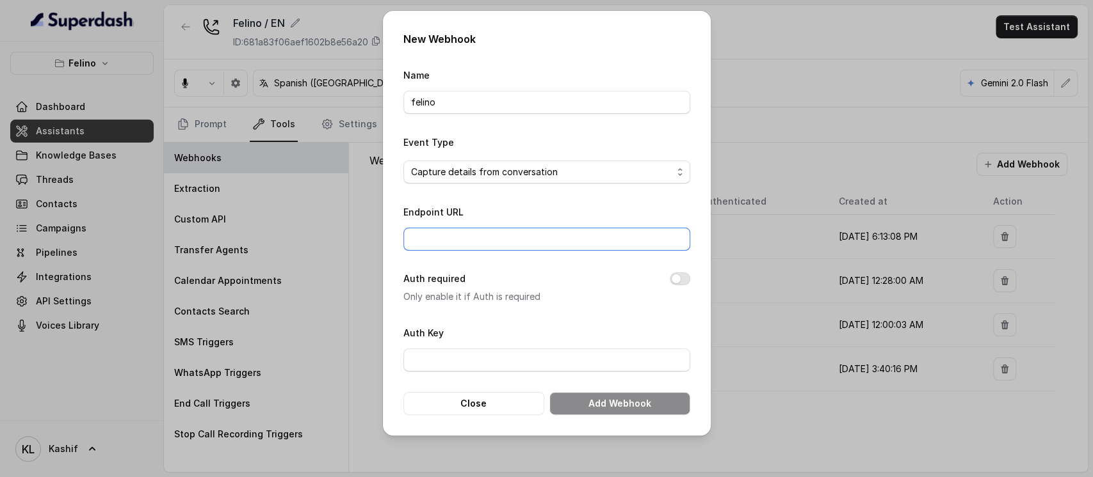
click at [451, 233] on input "Endpoint URL" at bounding box center [546, 239] width 287 height 23
paste input "[URL][DOMAIN_NAME]"
type input "[URL][DOMAIN_NAME]"
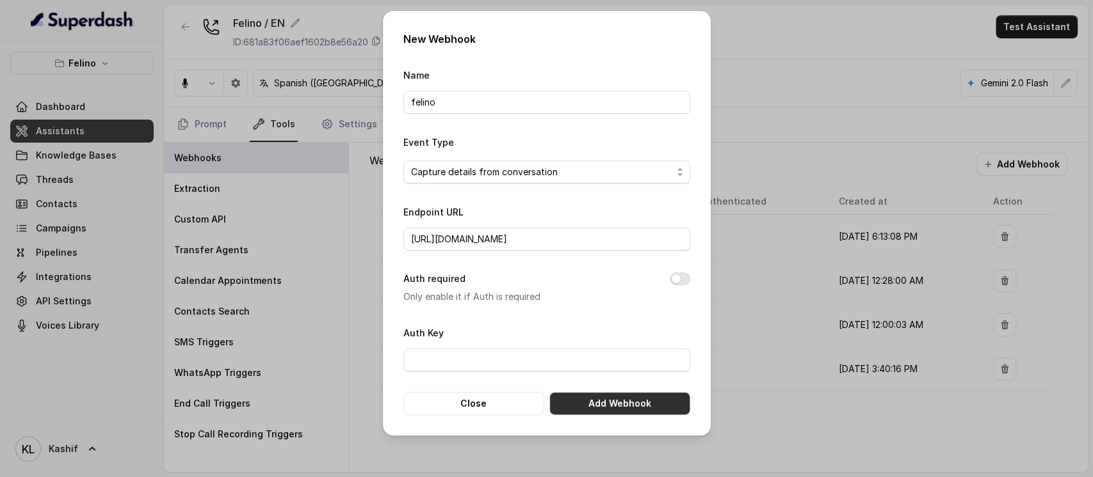
click at [591, 404] on button "Add Webhook" at bounding box center [619, 403] width 141 height 23
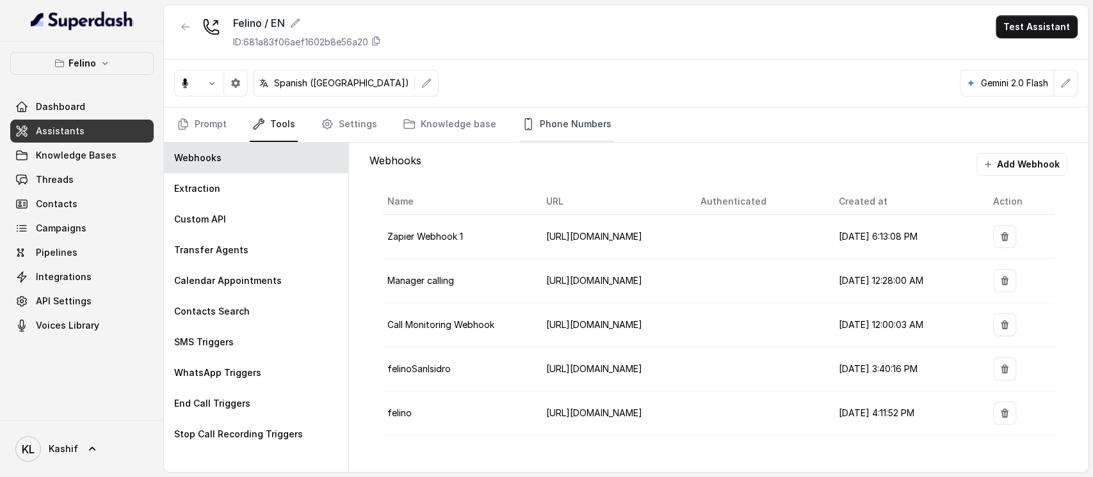
click at [556, 121] on link "Phone Numbers" at bounding box center [566, 125] width 95 height 35
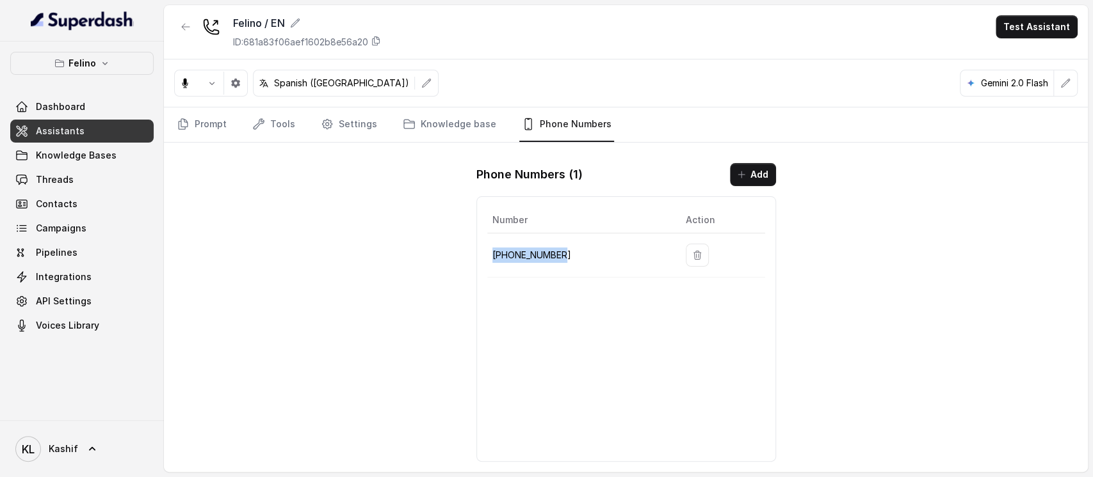
drag, startPoint x: 491, startPoint y: 255, endPoint x: 563, endPoint y: 257, distance: 71.7
click at [563, 257] on td "[PHONE_NUMBER]" at bounding box center [581, 256] width 188 height 44
copy p "[PHONE_NUMBER]"
